Goal: Information Seeking & Learning: Learn about a topic

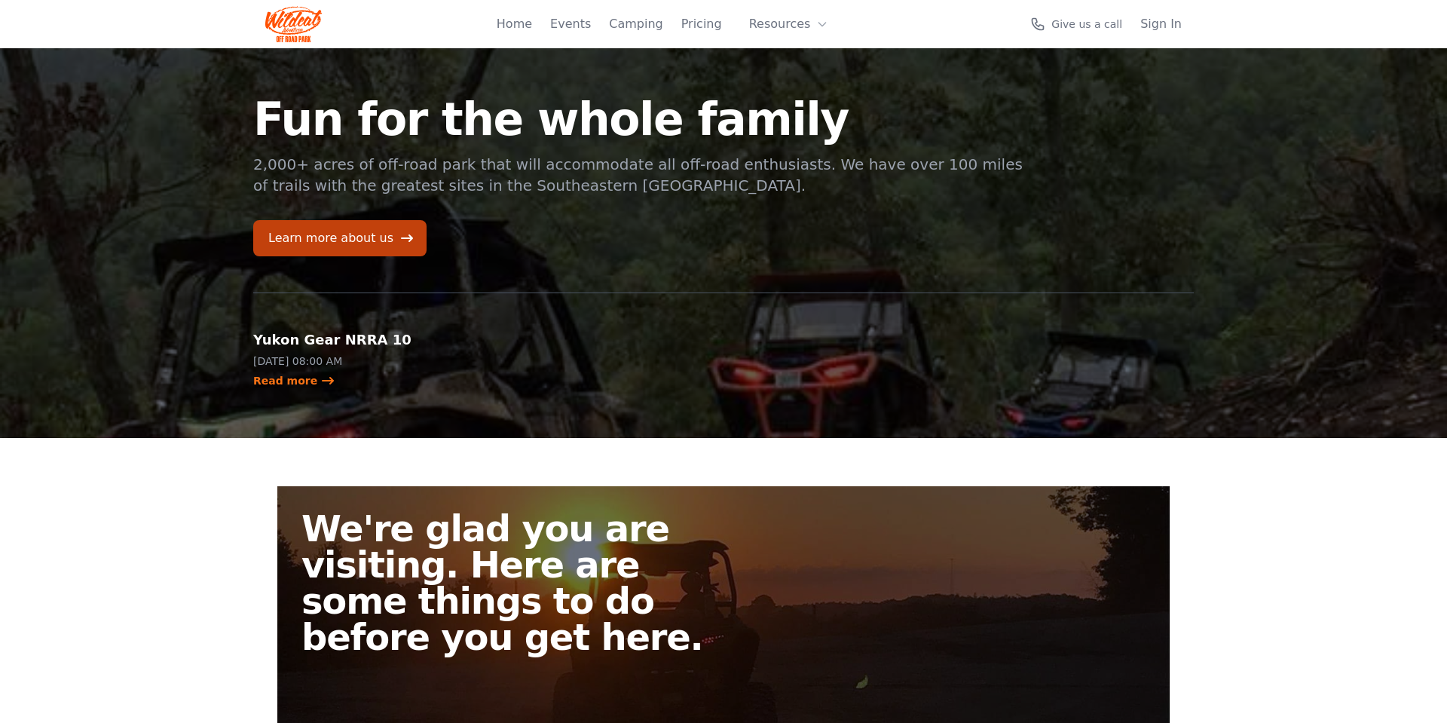
click at [34, 386] on section "Fun for the whole family 2,000+ acres of off-road park that will accommodate al…" at bounding box center [723, 243] width 1447 height 390
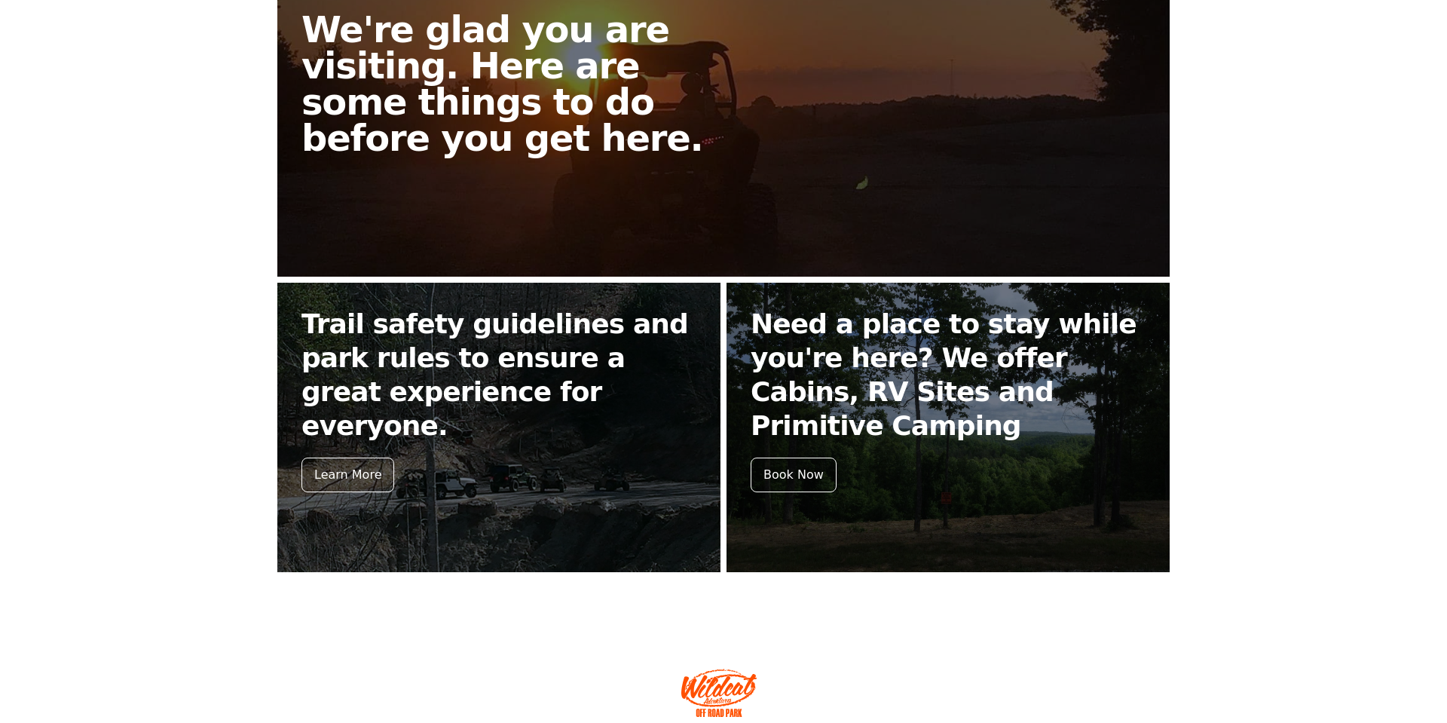
scroll to position [469, 0]
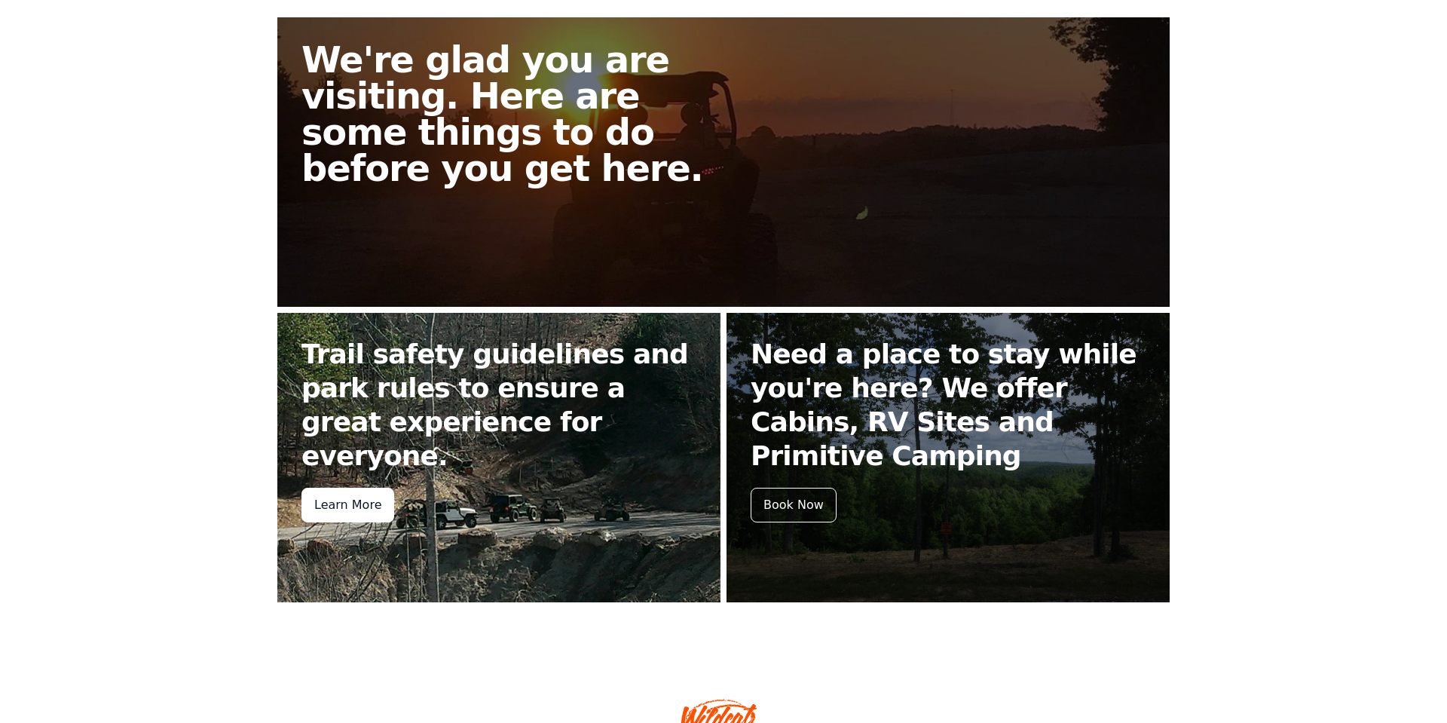
click at [365, 488] on div "Learn More" at bounding box center [347, 505] width 93 height 35
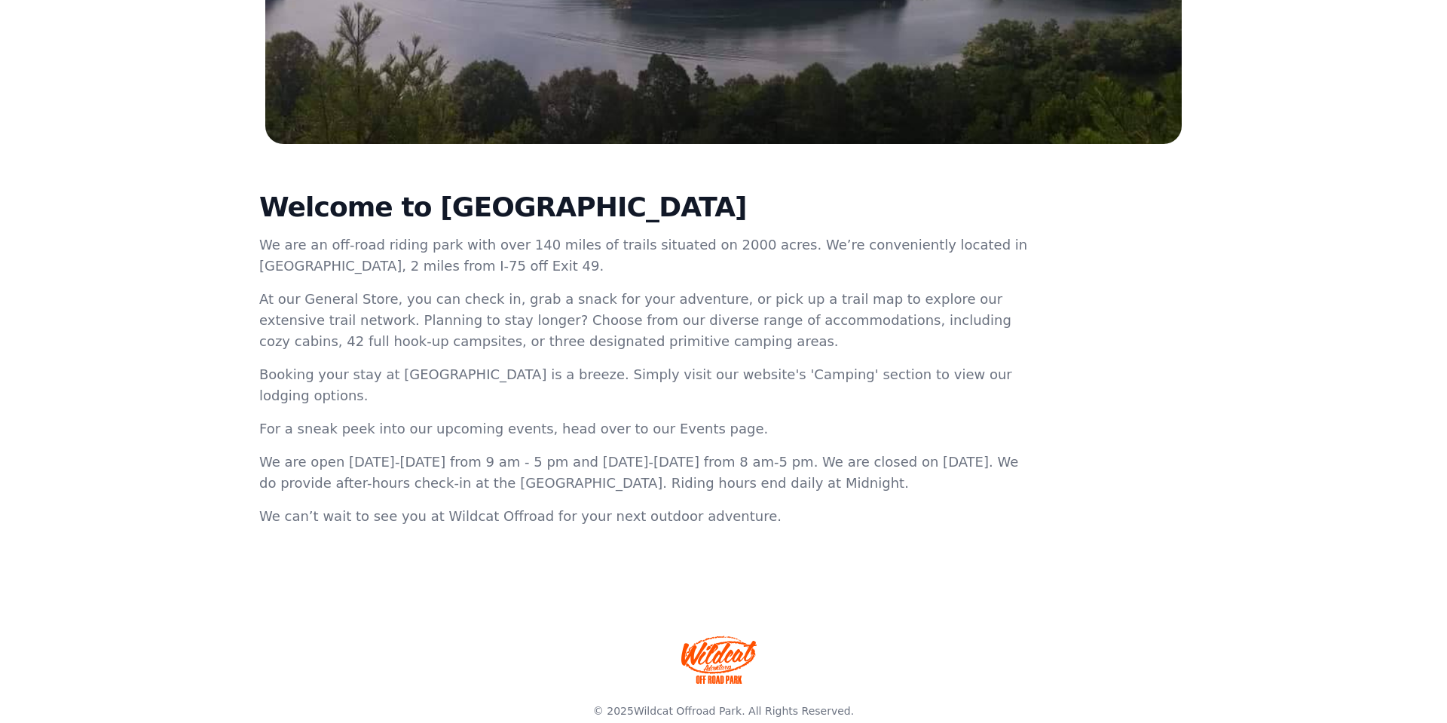
scroll to position [397, 0]
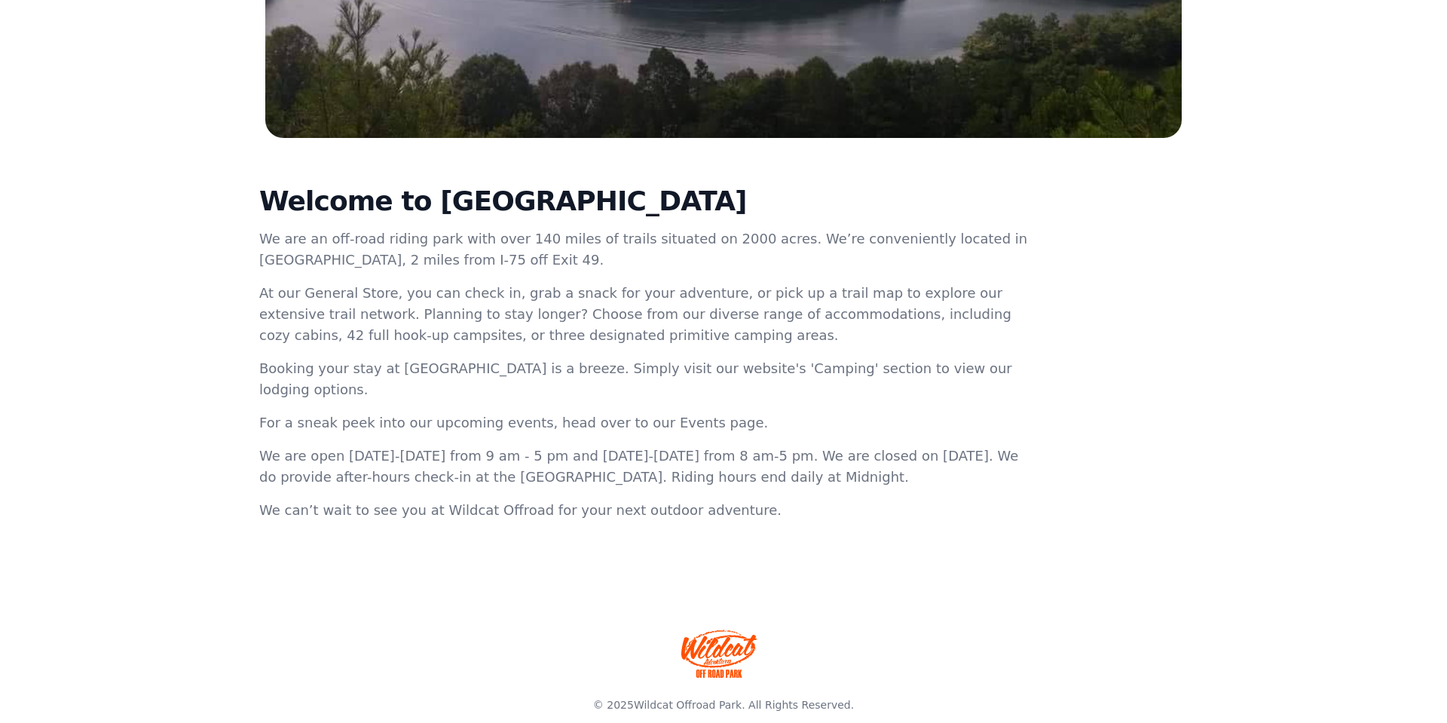
click at [714, 629] on img at bounding box center [718, 653] width 75 height 48
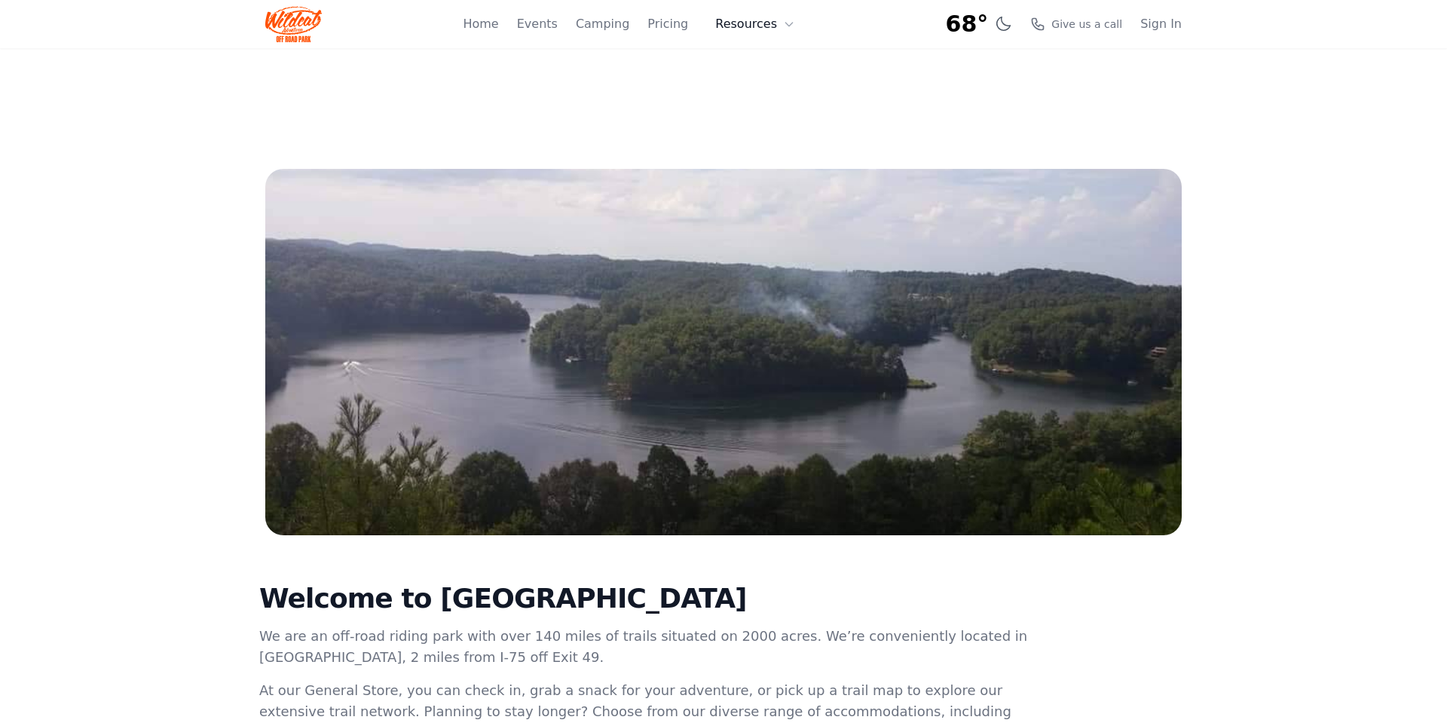
click at [770, 20] on button "Resources" at bounding box center [755, 24] width 98 height 30
click at [754, 65] on link "About" at bounding box center [778, 61] width 145 height 27
click at [747, 23] on button "Resources" at bounding box center [755, 24] width 98 height 30
click at [745, 90] on link "FAQ" at bounding box center [778, 88] width 145 height 27
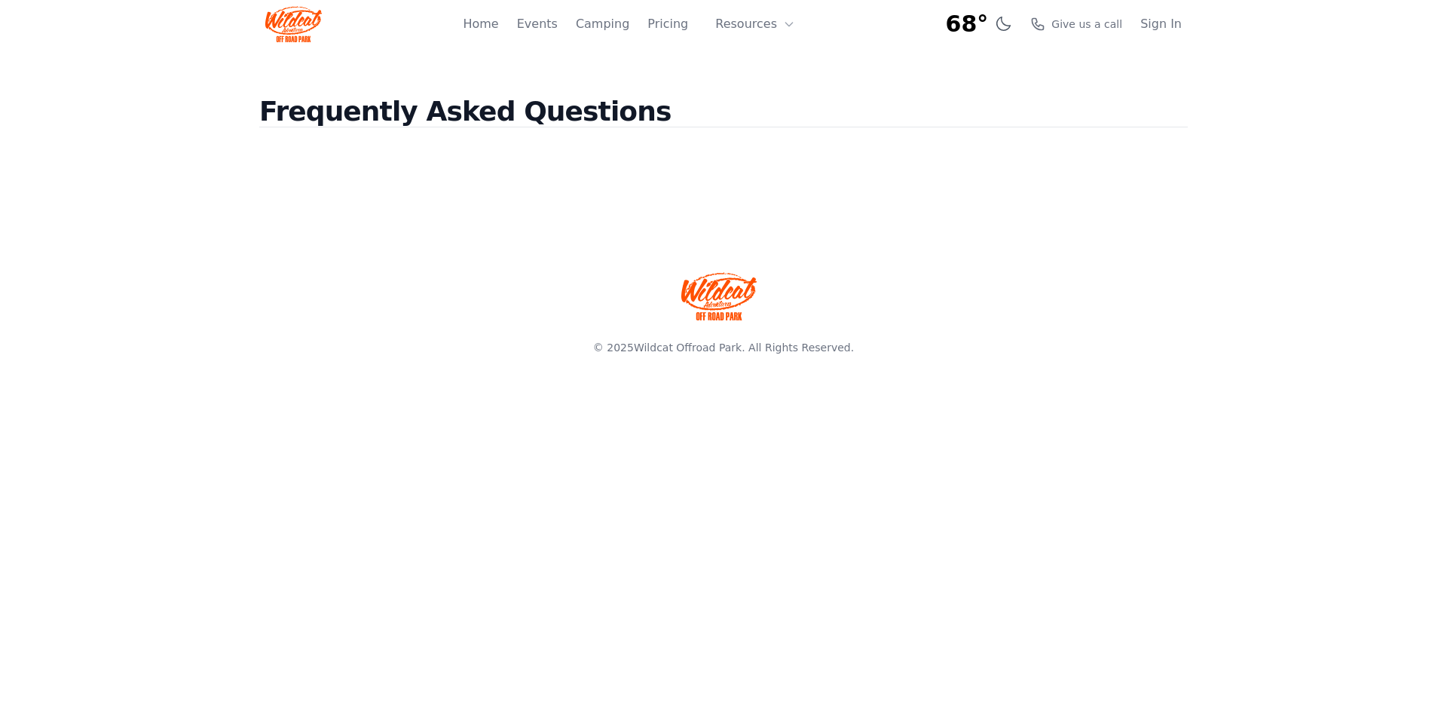
click at [157, 202] on section "Frequently Asked Questions" at bounding box center [723, 136] width 1447 height 176
